Goal: Information Seeking & Learning: Learn about a topic

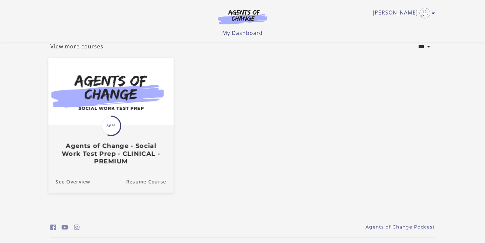
scroll to position [53, 0]
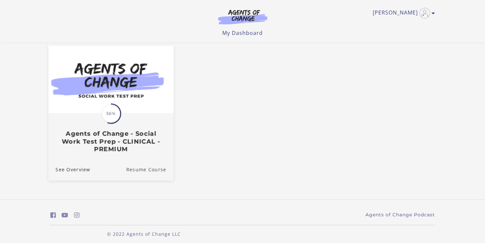
click at [131, 172] on link "Resume Course" at bounding box center [149, 169] width 47 height 22
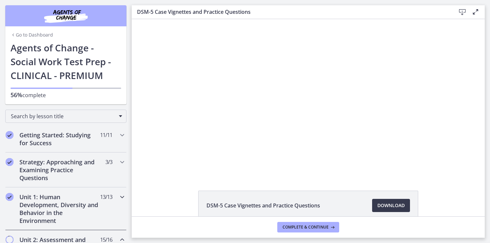
click at [118, 194] on icon "Chapters" at bounding box center [122, 197] width 8 height 8
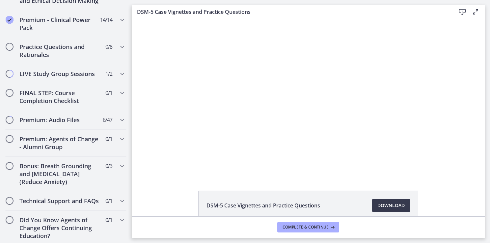
scroll to position [431, 0]
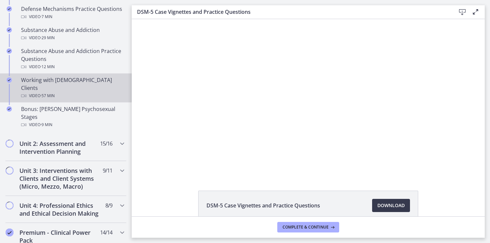
click at [50, 82] on div "Working with [DEMOGRAPHIC_DATA] Clients Video · 57 min" at bounding box center [72, 88] width 103 height 24
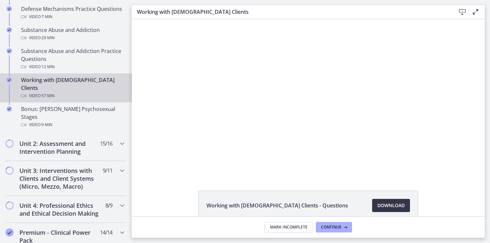
click at [378, 207] on span "Download Opens in a new window" at bounding box center [390, 205] width 27 height 8
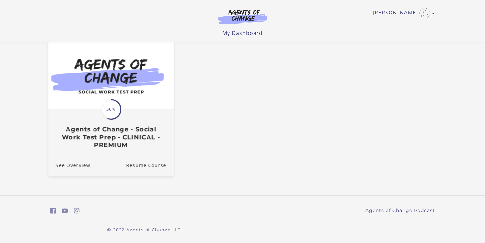
scroll to position [58, 0]
click at [140, 166] on link "Resume Course" at bounding box center [149, 165] width 47 height 22
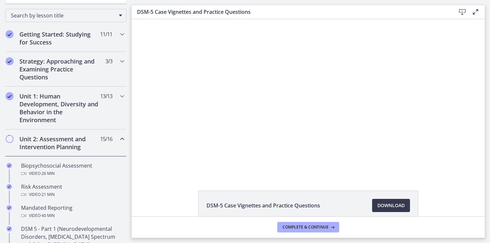
scroll to position [94, 0]
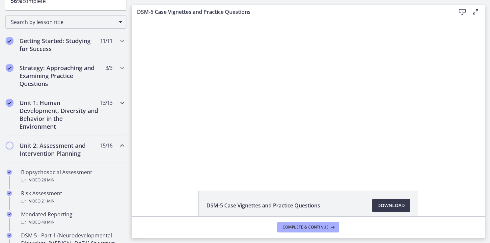
click at [118, 99] on icon "Chapters" at bounding box center [122, 103] width 8 height 8
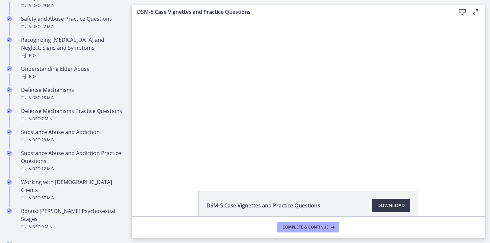
scroll to position [356, 0]
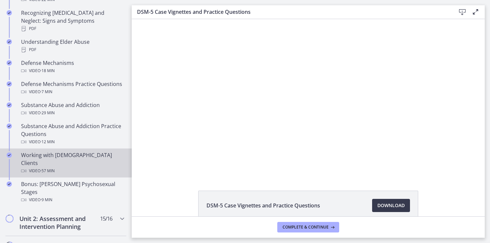
click at [53, 156] on div "Working with [DEMOGRAPHIC_DATA] Clients Video · 57 min" at bounding box center [72, 163] width 103 height 24
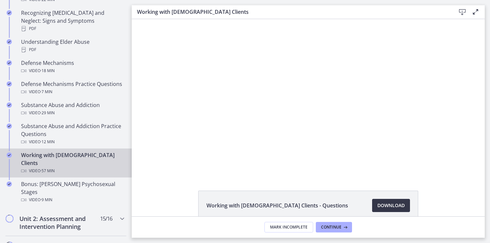
click at [383, 206] on span "Download Opens in a new window" at bounding box center [390, 205] width 27 height 8
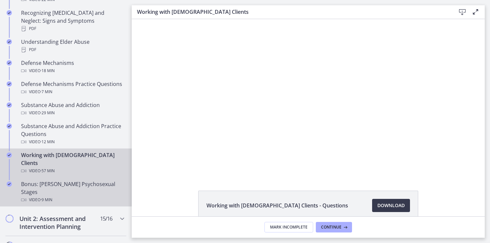
click at [53, 180] on div "Bonus: [PERSON_NAME] Psychosexual Stages Video · 9 min" at bounding box center [72, 192] width 103 height 24
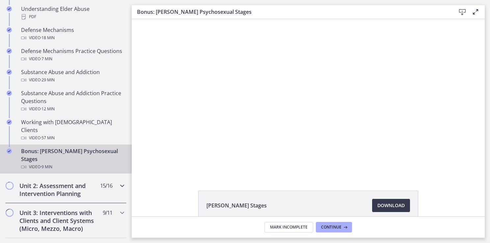
scroll to position [388, 0]
drag, startPoint x: 140, startPoint y: 20, endPoint x: 138, endPoint y: 121, distance: 101.1
click at [138, 121] on div "Click for sound @keyframes VOLUME_SMALL_WAVE_FLASH { 0% { opacity: 0; } 33% { o…" at bounding box center [308, 97] width 353 height 156
click at [326, 222] on footer "Mark Incomplete Continue" at bounding box center [308, 226] width 353 height 21
click at [328, 226] on span "Continue" at bounding box center [331, 227] width 20 height 5
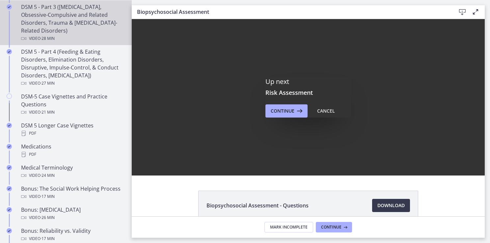
click at [126, 3] on link "DSM 5 - Part 3 ([MEDICAL_DATA], Obsessive-Compulsive and Related Disorders, Tra…" at bounding box center [66, 22] width 132 height 45
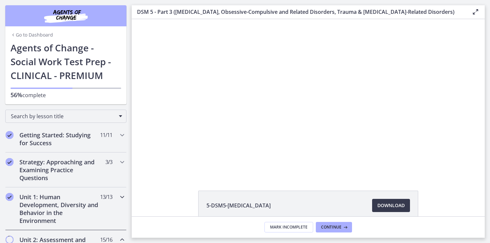
click at [118, 198] on icon "Chapters" at bounding box center [122, 197] width 8 height 8
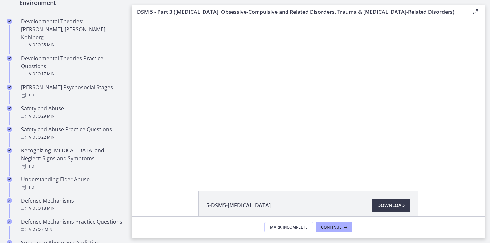
scroll to position [431, 0]
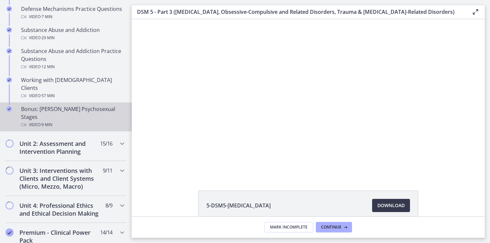
click at [68, 105] on div "Bonus: [PERSON_NAME] Psychosexual Stages Video · 9 min" at bounding box center [72, 117] width 103 height 24
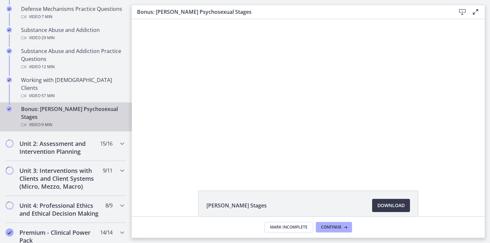
click at [43, 105] on div "Bonus: [PERSON_NAME] Psychosexual Stages Video · 9 min" at bounding box center [72, 117] width 103 height 24
click at [327, 227] on span "Continue" at bounding box center [331, 227] width 20 height 5
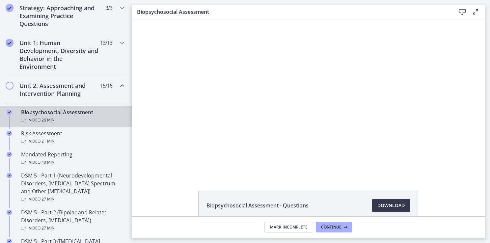
scroll to position [128, 0]
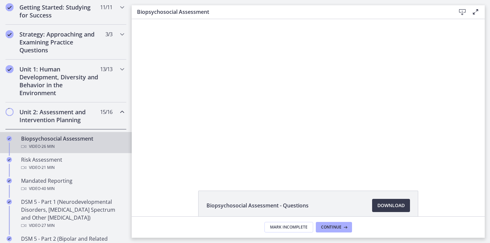
click at [56, 135] on div "Biopsychosocial Assessment Video · 26 min" at bounding box center [72, 143] width 103 height 16
click at [11, 138] on icon "Completed" at bounding box center [9, 138] width 5 height 5
click at [331, 225] on span "Continue" at bounding box center [331, 227] width 20 height 5
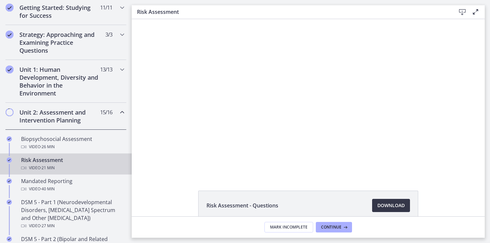
click at [388, 204] on span "Download Opens in a new window" at bounding box center [390, 205] width 27 height 8
